Goal: Task Accomplishment & Management: Complete application form

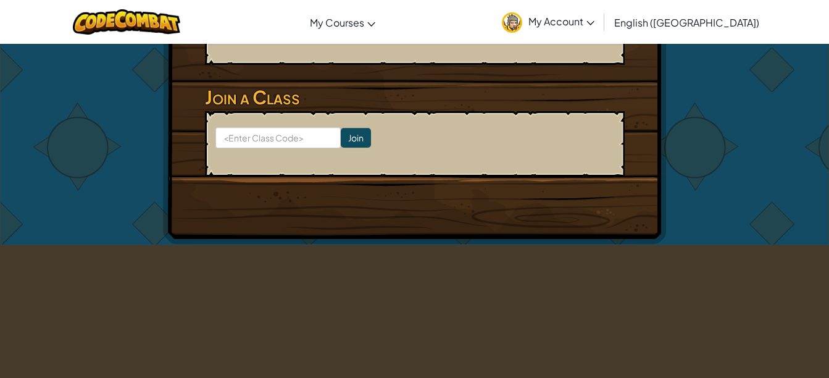
scroll to position [455, 0]
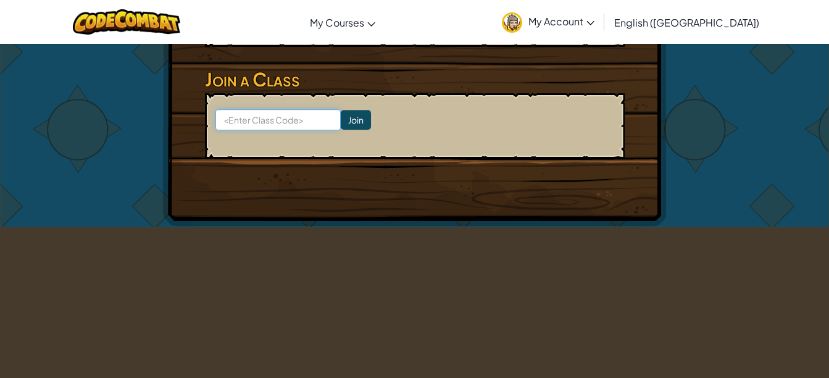
click at [285, 122] on input at bounding box center [278, 119] width 125 height 21
type input "DrinkbearBaby"
click at [341, 120] on input "Join" at bounding box center [356, 120] width 30 height 20
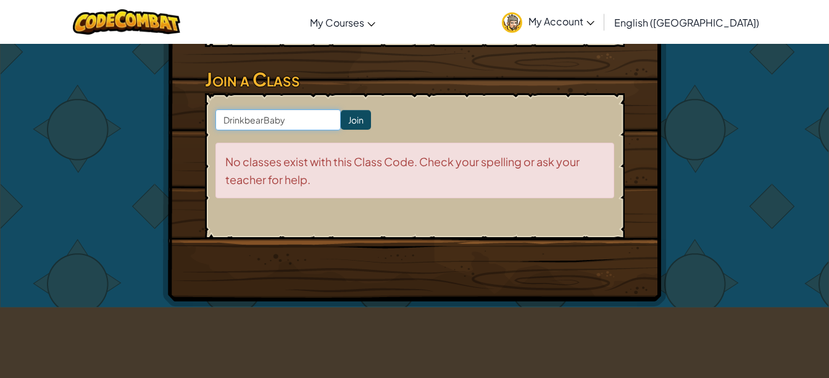
click at [298, 126] on input "DrinkbearBaby" at bounding box center [278, 119] width 125 height 21
type input "D"
click at [298, 126] on input at bounding box center [278, 119] width 125 height 21
type input "DrinkbearBaby"
click at [345, 121] on input "Join" at bounding box center [356, 120] width 30 height 20
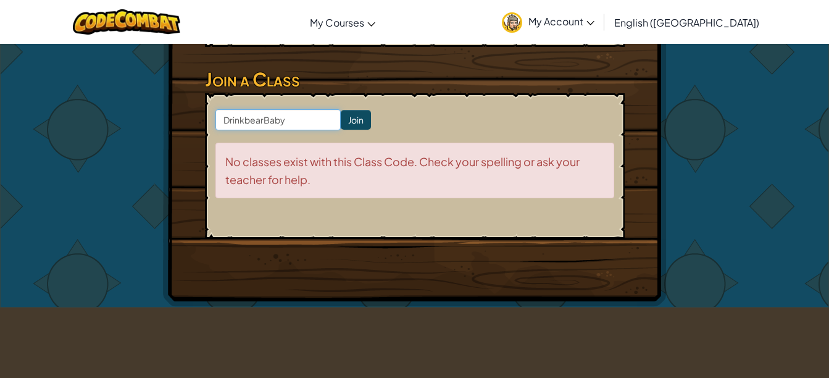
click at [249, 124] on input "DrinkbearBaby" at bounding box center [278, 119] width 125 height 21
type input "DrinkBearBaby"
click at [345, 120] on input "Join" at bounding box center [356, 120] width 30 height 20
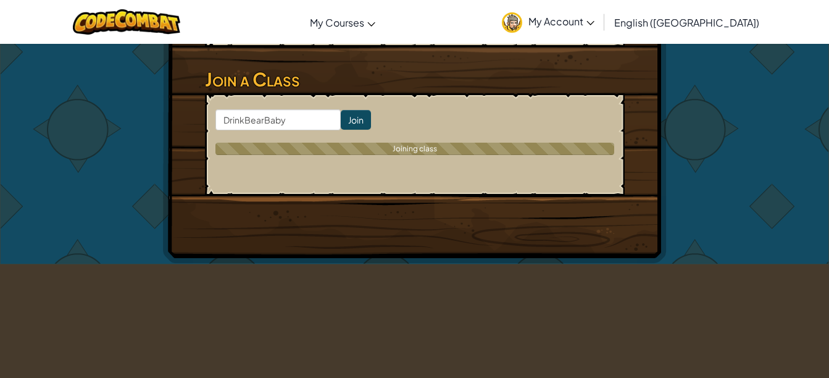
click at [345, 120] on input "Join" at bounding box center [356, 120] width 30 height 20
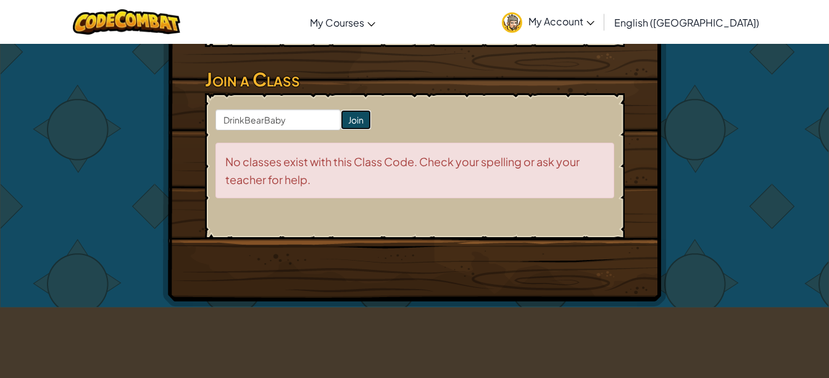
click at [345, 120] on input "Join" at bounding box center [356, 120] width 30 height 20
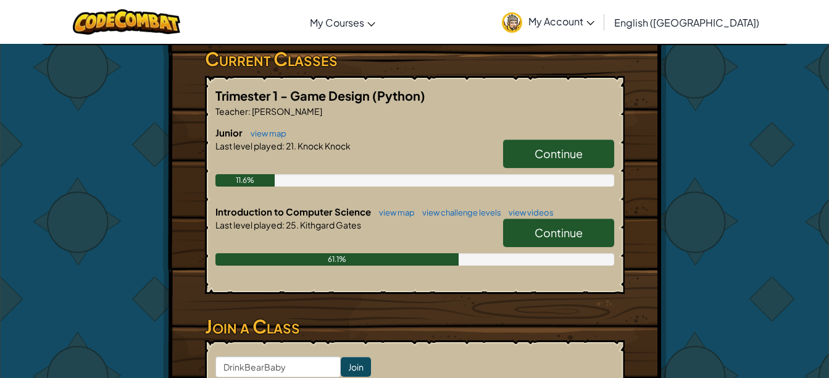
scroll to position [209, 0]
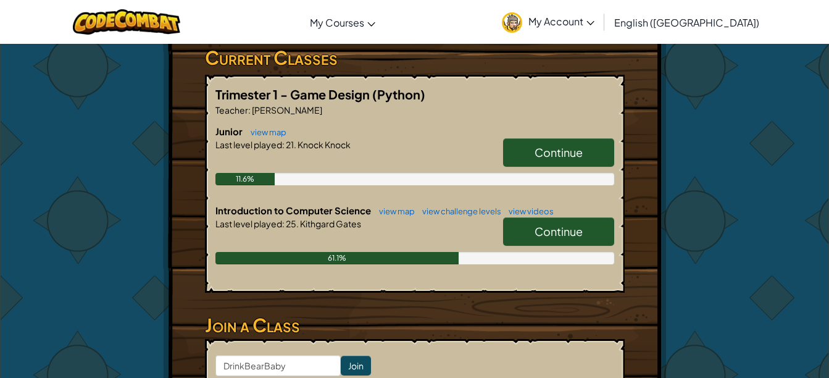
click at [589, 238] on link "Continue" at bounding box center [558, 231] width 111 height 28
